Goal: Task Accomplishment & Management: Complete application form

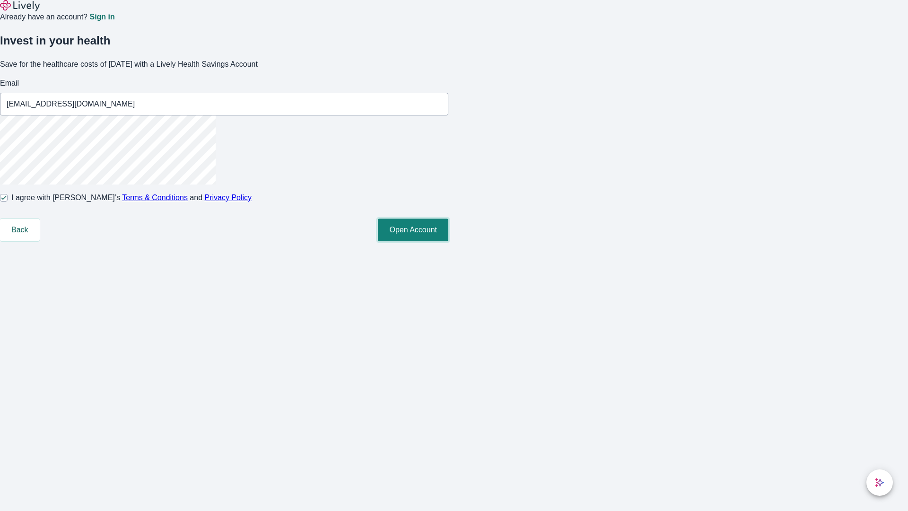
click at [448, 241] on button "Open Account" at bounding box center [413, 229] width 70 height 23
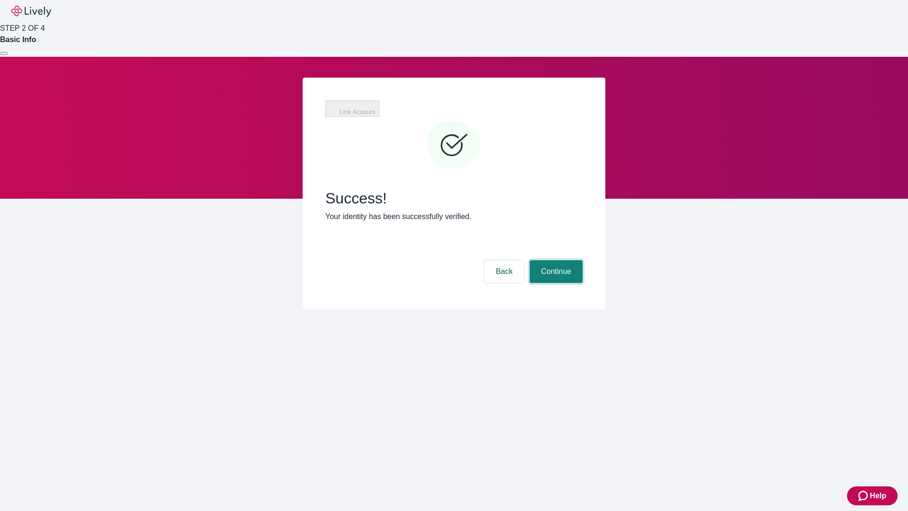
click at [555, 260] on button "Continue" at bounding box center [555, 271] width 53 height 23
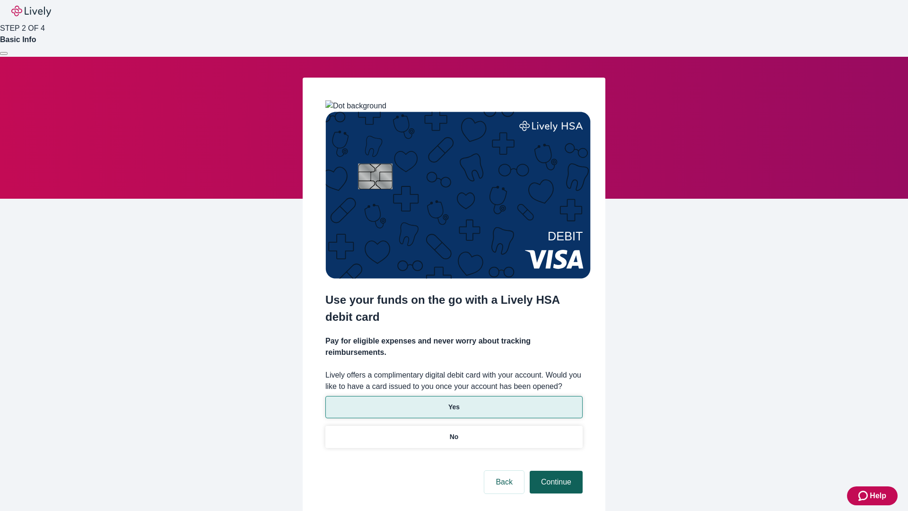
click at [453, 432] on p "No" at bounding box center [454, 437] width 9 height 10
click at [555, 470] on button "Continue" at bounding box center [555, 481] width 53 height 23
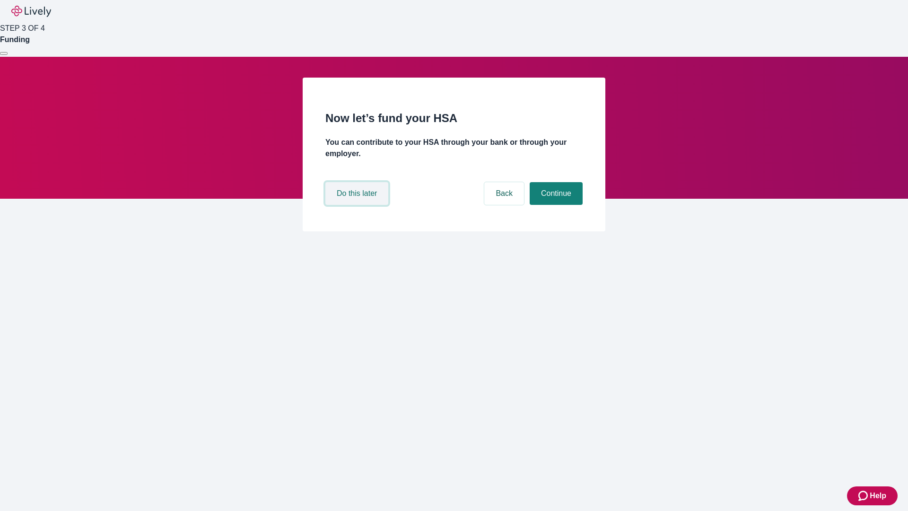
click at [358, 205] on button "Do this later" at bounding box center [356, 193] width 63 height 23
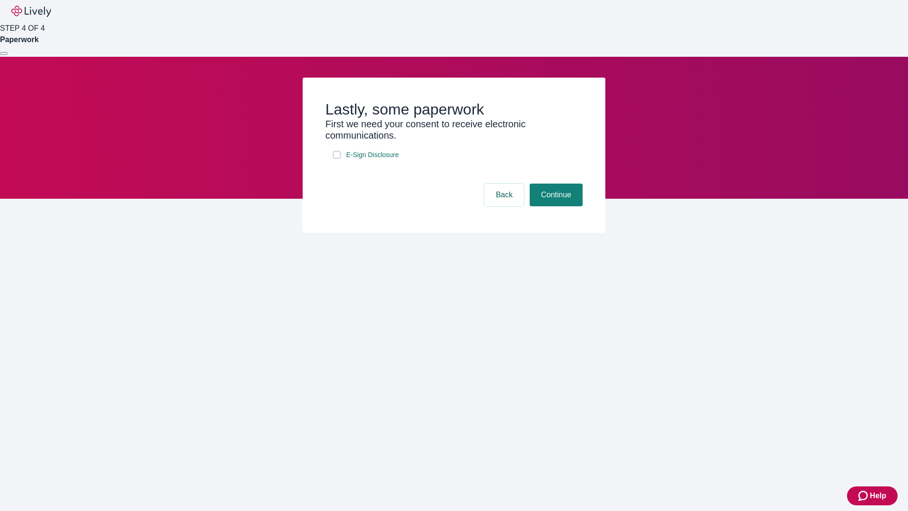
click at [337, 158] on input "E-Sign Disclosure" at bounding box center [337, 155] width 8 height 8
checkbox input "true"
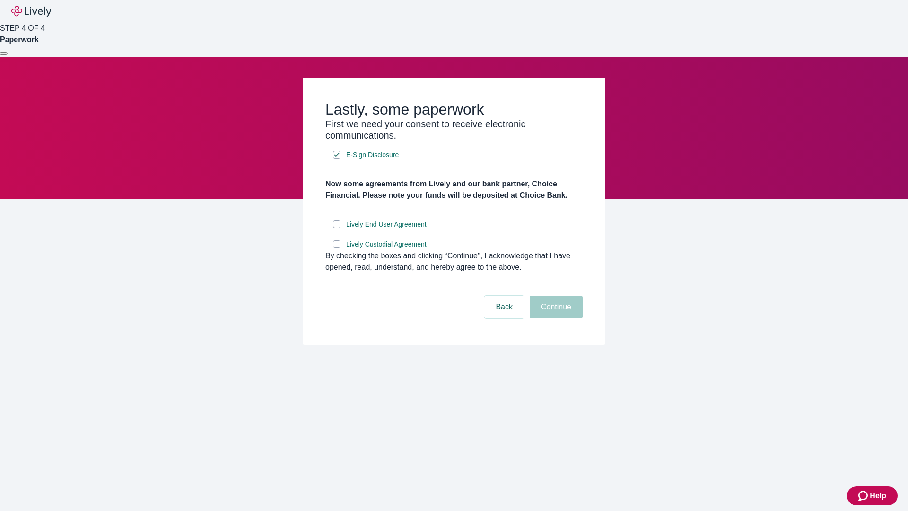
click at [337, 228] on input "Lively End User Agreement" at bounding box center [337, 224] width 8 height 8
checkbox input "true"
click at [337, 248] on input "Lively Custodial Agreement" at bounding box center [337, 244] width 8 height 8
checkbox input "true"
click at [555, 318] on button "Continue" at bounding box center [555, 306] width 53 height 23
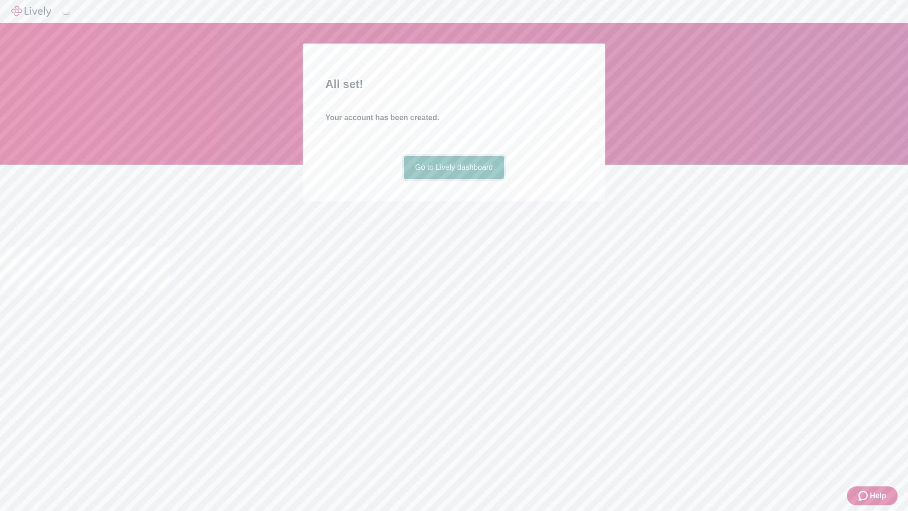
click at [453, 179] on link "Go to Lively dashboard" at bounding box center [454, 167] width 101 height 23
